Goal: Navigation & Orientation: Find specific page/section

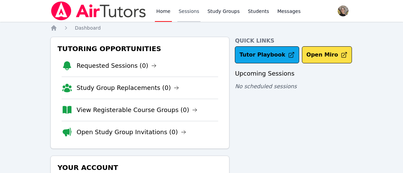
click at [191, 15] on link "Sessions" at bounding box center [188, 11] width 23 height 22
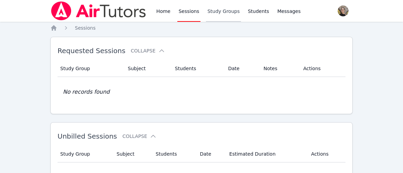
click at [219, 13] on link "Study Groups" at bounding box center [223, 11] width 35 height 22
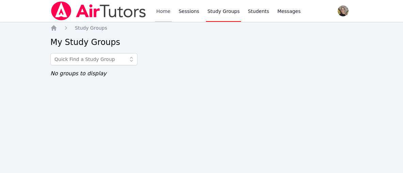
click at [165, 13] on link "Home" at bounding box center [163, 11] width 17 height 22
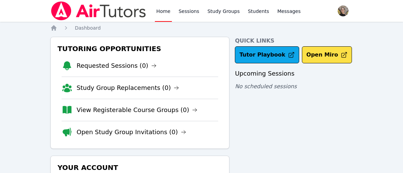
click at [165, 13] on link "Home" at bounding box center [163, 11] width 17 height 22
